Goal: Task Accomplishment & Management: Manage account settings

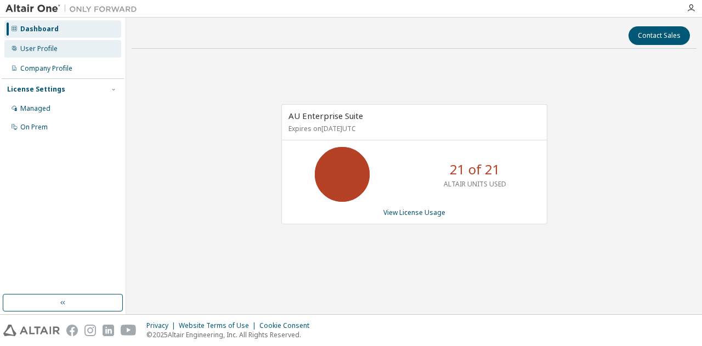
click at [52, 55] on div "User Profile" at bounding box center [62, 49] width 117 height 18
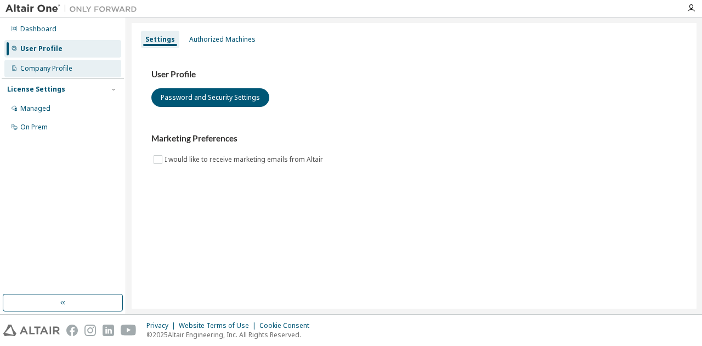
click at [55, 70] on div "Company Profile" at bounding box center [46, 68] width 52 height 9
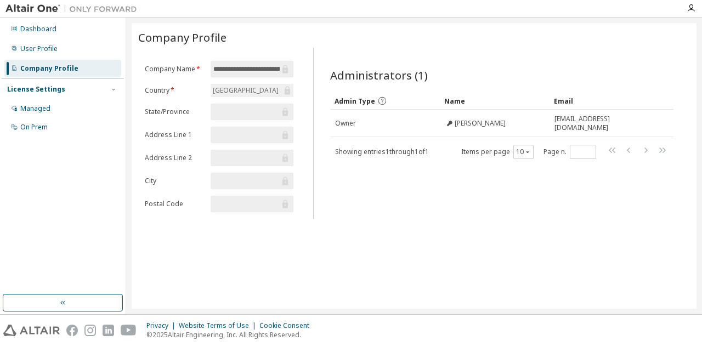
click at [272, 73] on input "**********" at bounding box center [246, 69] width 66 height 11
click at [46, 42] on div "User Profile" at bounding box center [62, 49] width 117 height 18
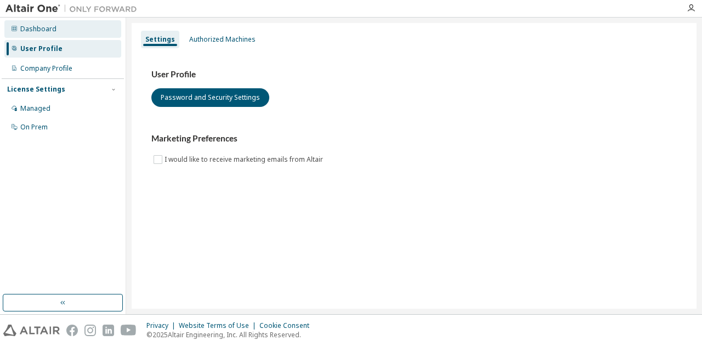
click at [53, 29] on div "Dashboard" at bounding box center [38, 29] width 36 height 9
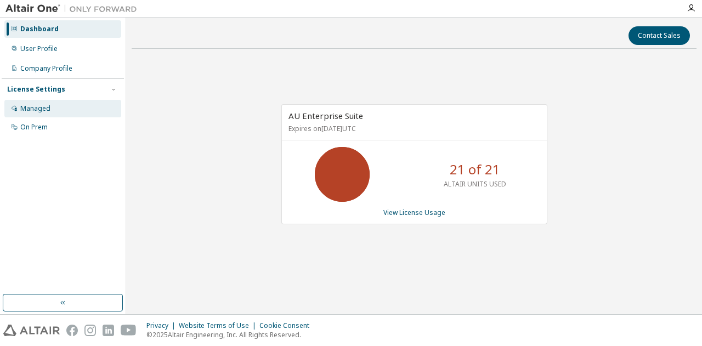
click at [48, 110] on div "Managed" at bounding box center [35, 108] width 30 height 9
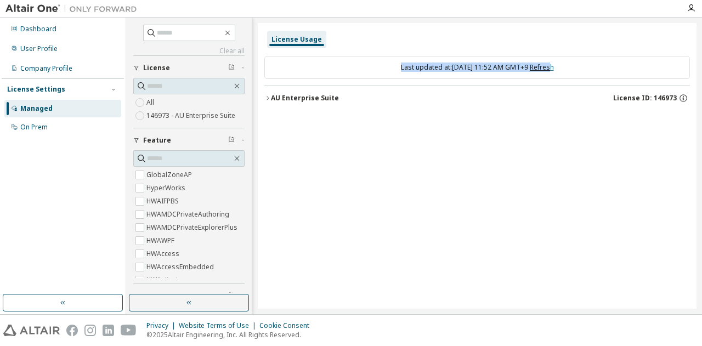
drag, startPoint x: 387, startPoint y: 66, endPoint x: 564, endPoint y: 67, distance: 176.5
click at [564, 67] on div "Last updated at: [DATE] 11:52 AM GMT+9 Refresh" at bounding box center [476, 67] width 425 height 23
click at [469, 105] on button "AU Enterprise Suite License ID: 146973" at bounding box center [476, 98] width 425 height 24
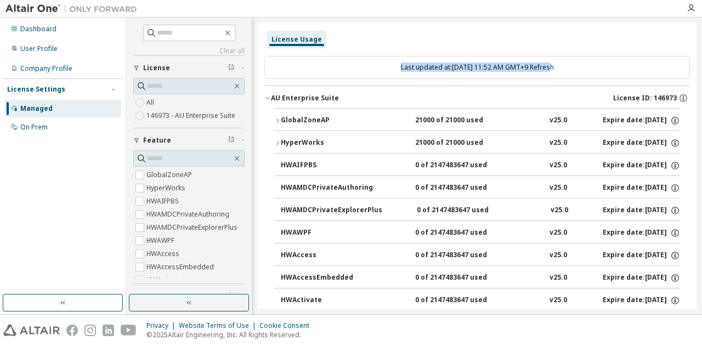
click at [330, 96] on div "AU Enterprise Suite" at bounding box center [305, 98] width 68 height 9
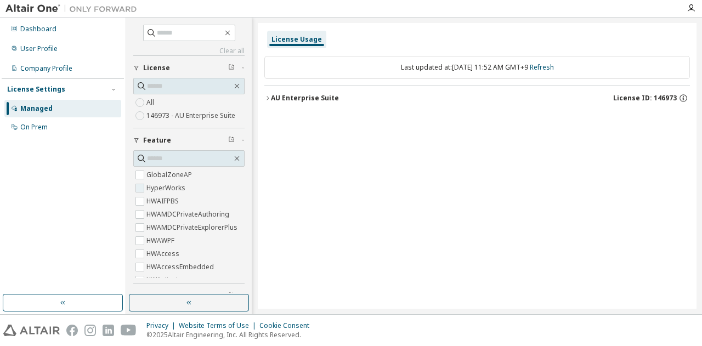
click at [164, 189] on label "HyperWorks" at bounding box center [166, 187] width 41 height 13
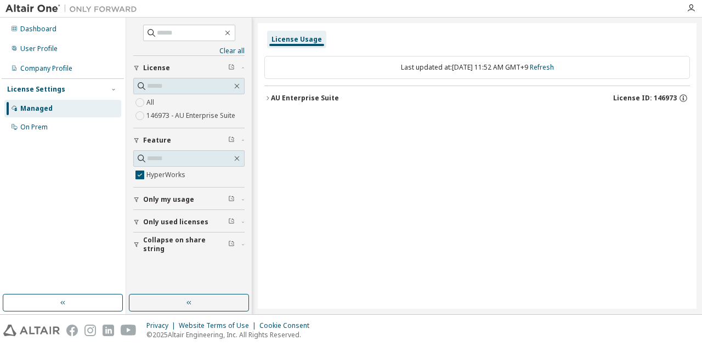
click at [266, 98] on icon "button" at bounding box center [267, 98] width 7 height 7
click at [675, 120] on icon "button" at bounding box center [675, 121] width 10 height 10
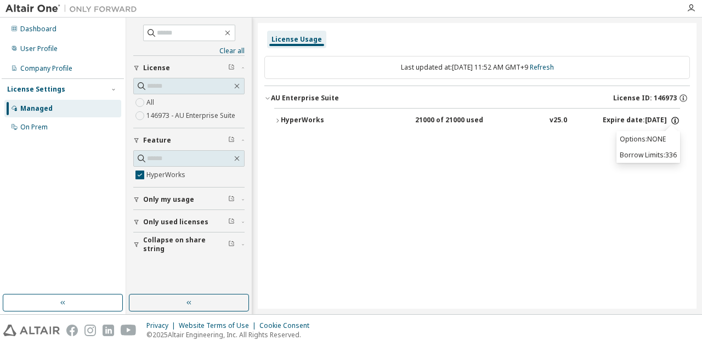
click at [674, 120] on icon "button" at bounding box center [675, 121] width 2 height 3
